Goal: Information Seeking & Learning: Learn about a topic

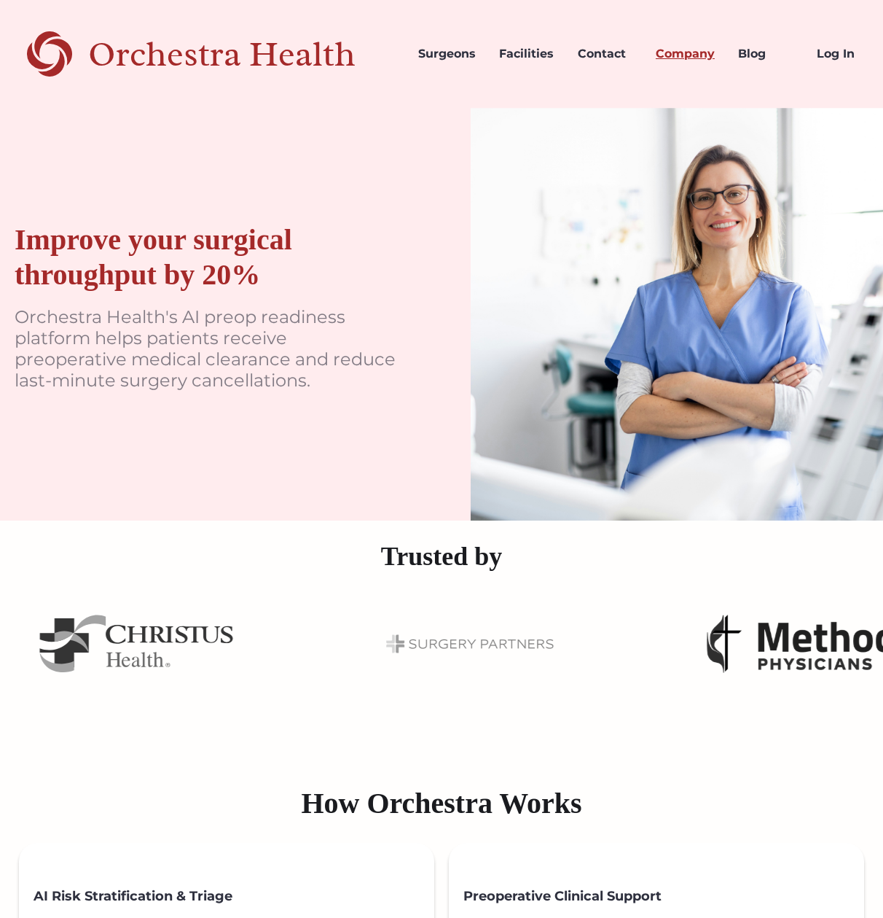
click at [681, 53] on link "Company" at bounding box center [685, 54] width 82 height 50
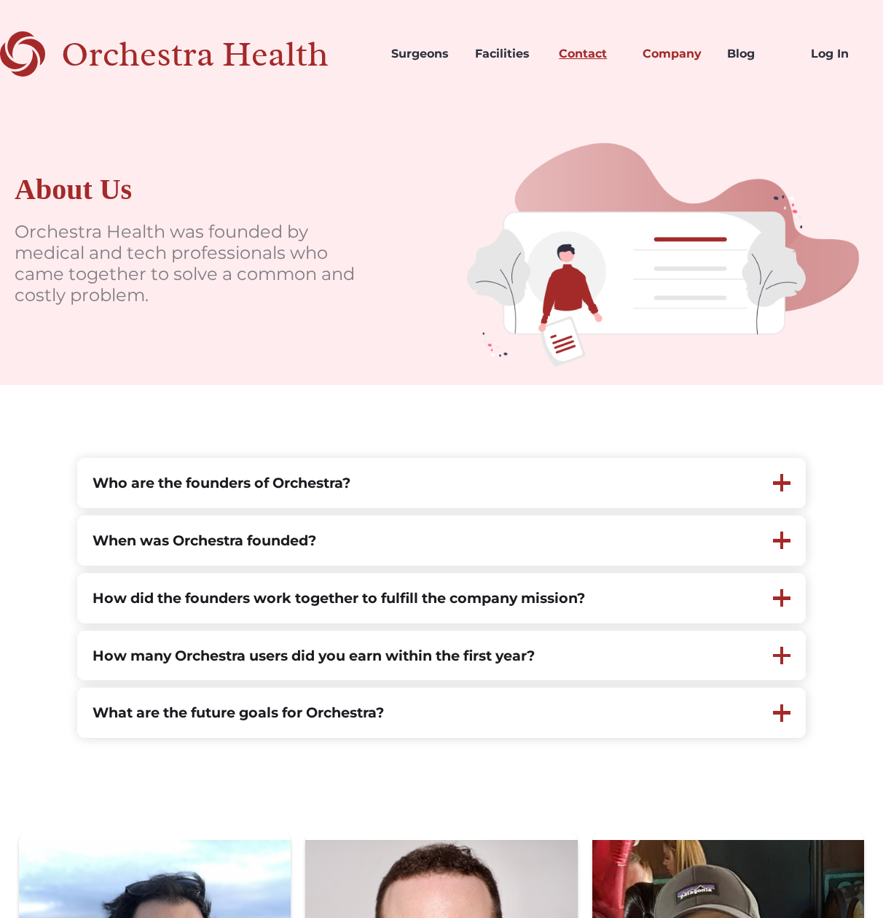
click at [586, 52] on link "Contact" at bounding box center [589, 54] width 84 height 50
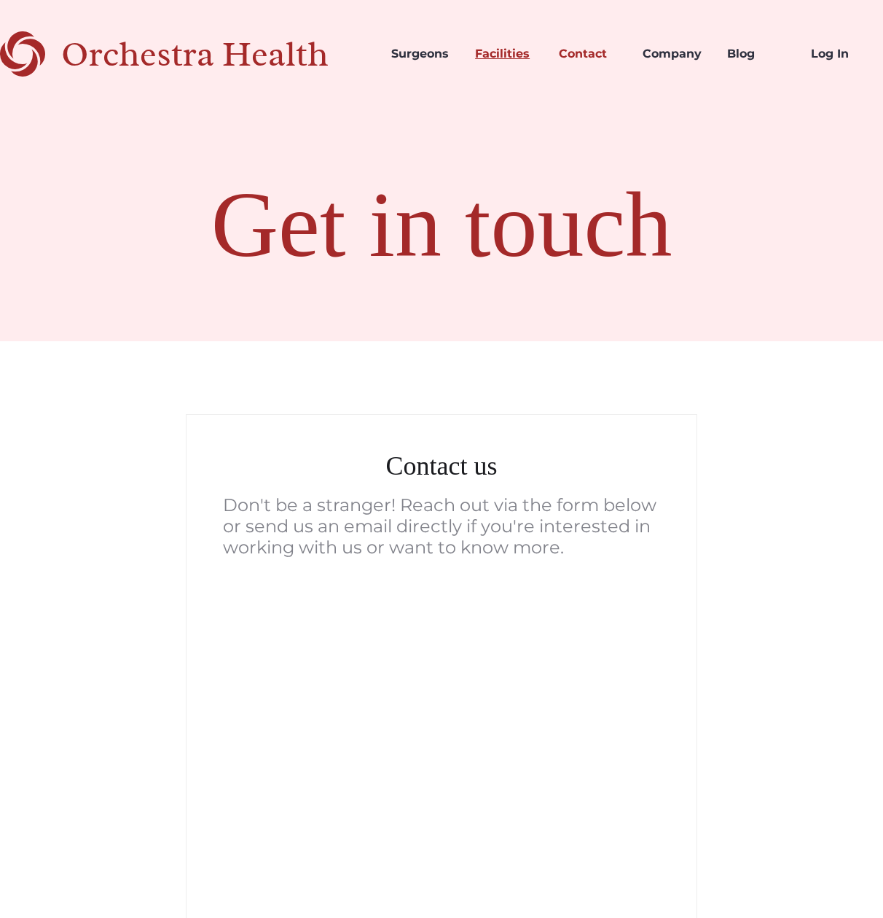
click at [505, 52] on link "Facilities" at bounding box center [506, 54] width 84 height 50
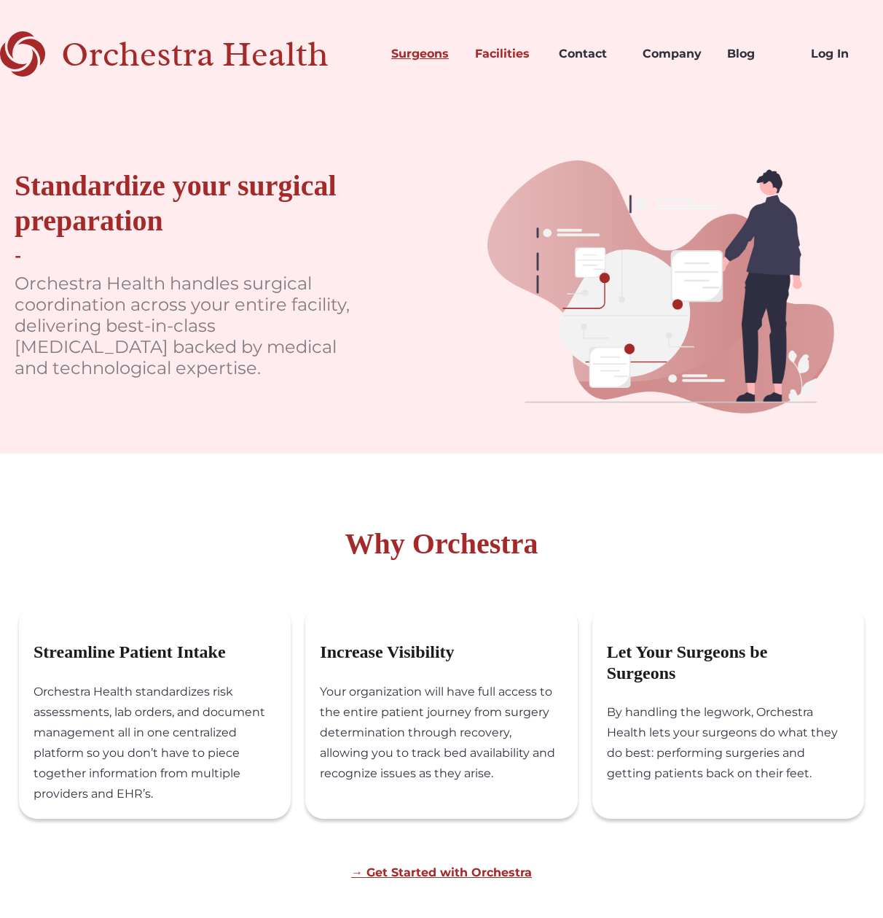
click at [419, 56] on link "Surgeons" at bounding box center [422, 54] width 84 height 50
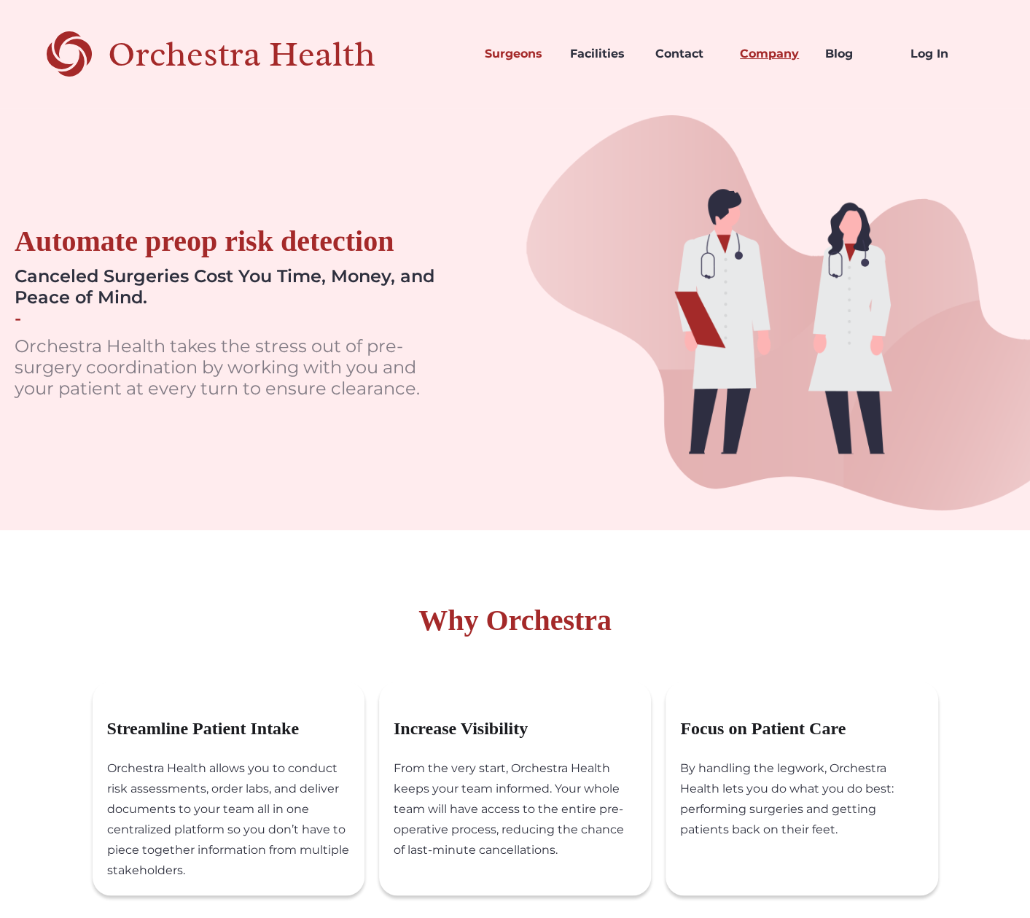
click at [758, 51] on link "Company" at bounding box center [770, 54] width 85 height 50
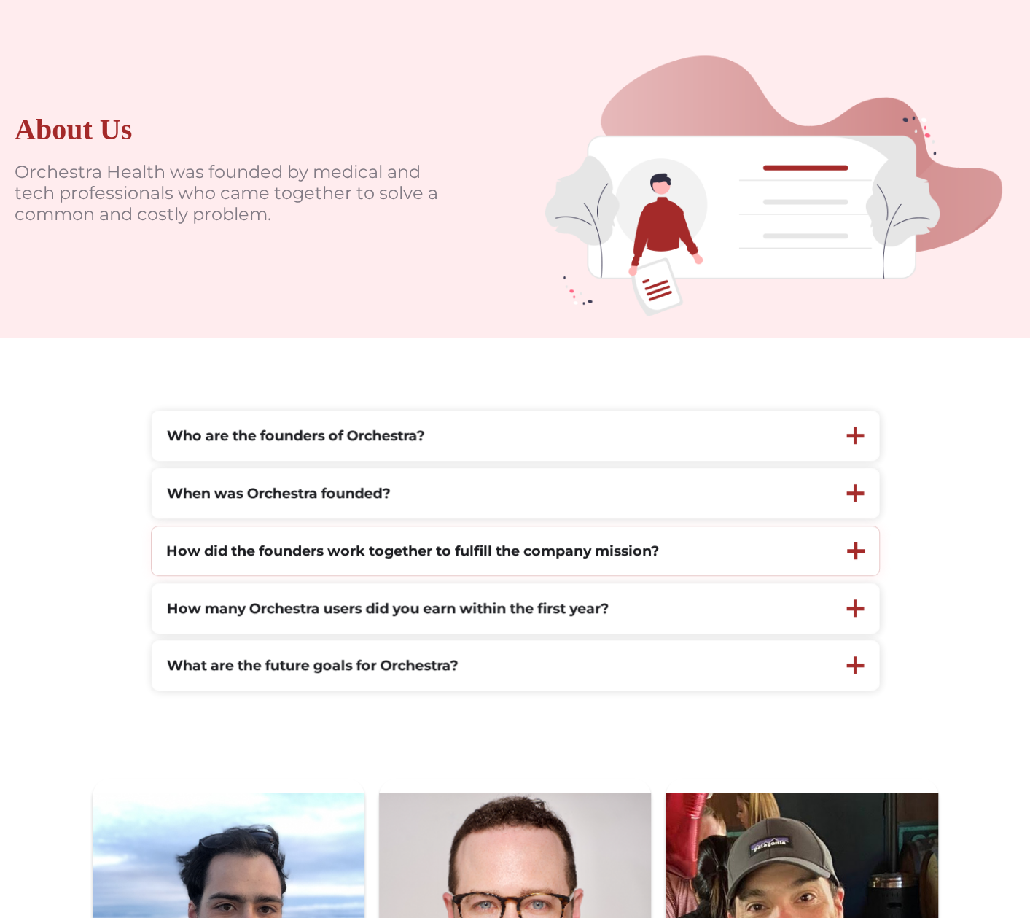
scroll to position [219, 0]
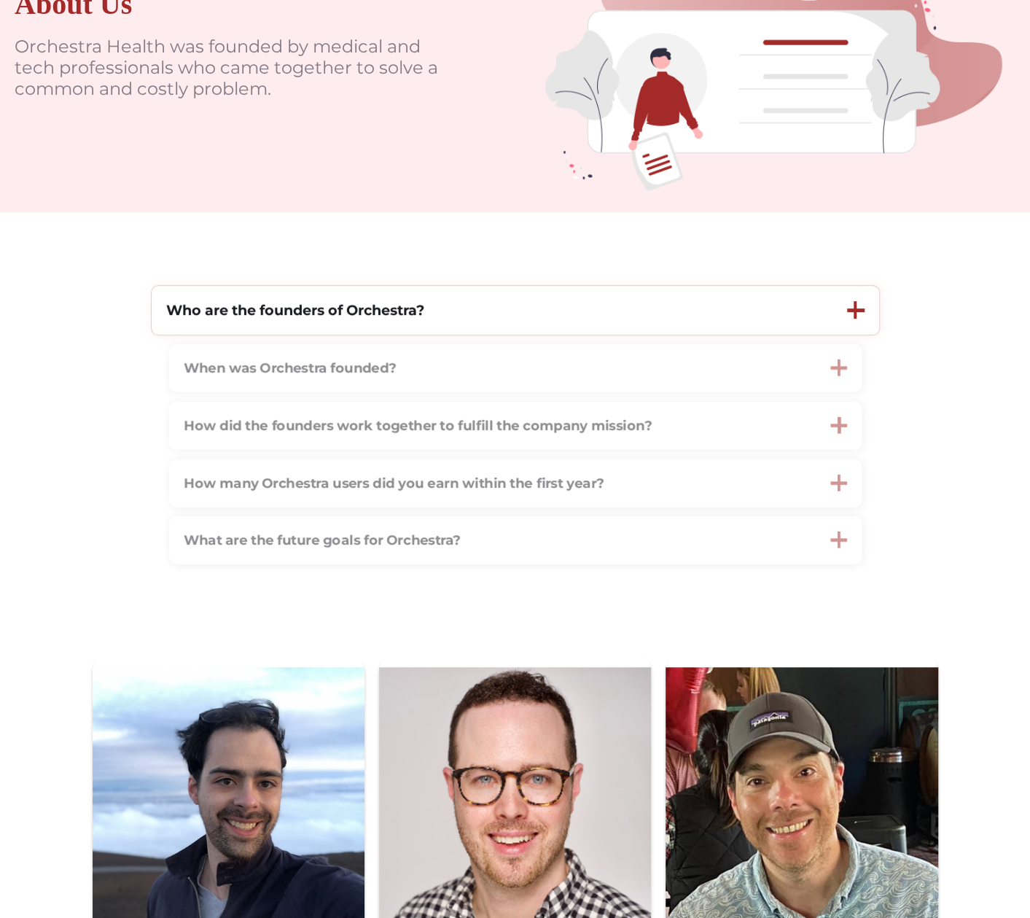
click at [332, 319] on strong "Who are the founders of Orchestra?" at bounding box center [295, 309] width 258 height 17
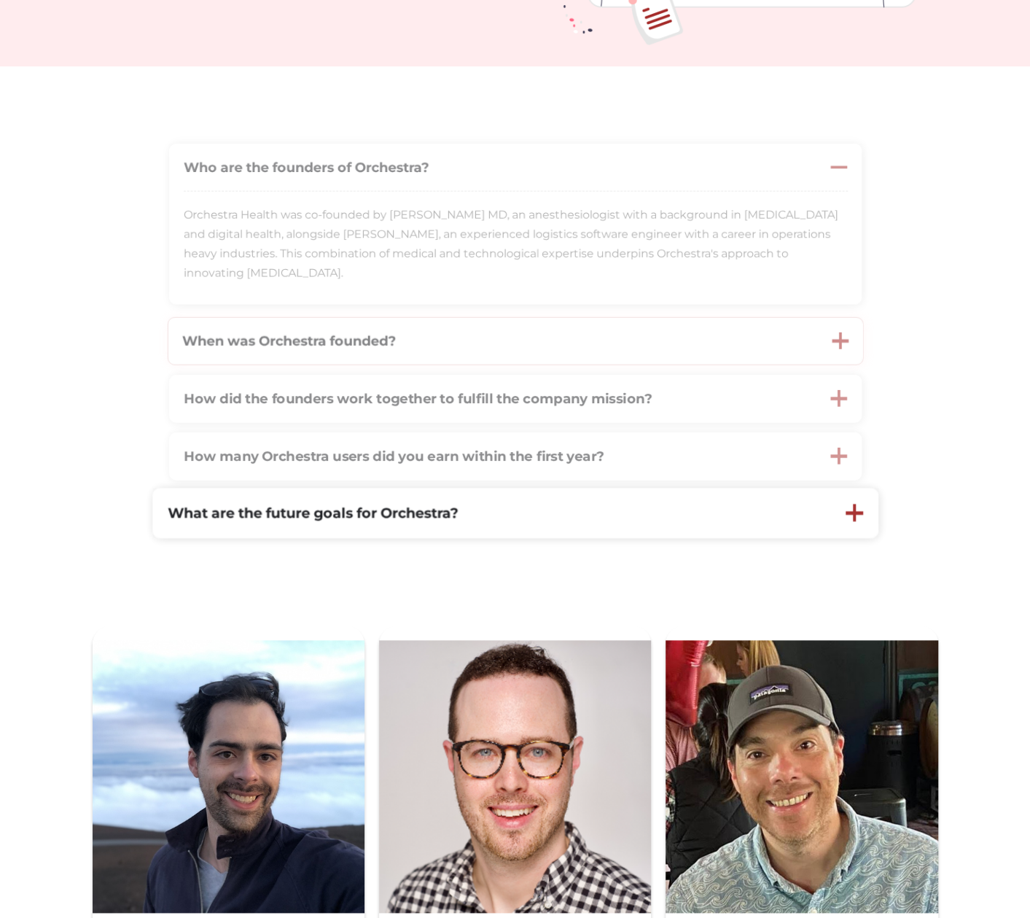
scroll to position [0, 0]
